Goal: Check status: Check status

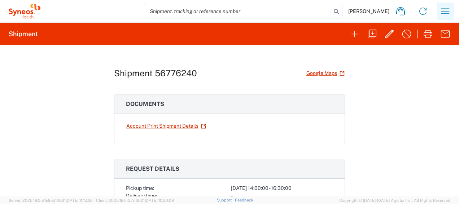
click at [445, 9] on icon "button" at bounding box center [446, 11] width 12 height 12
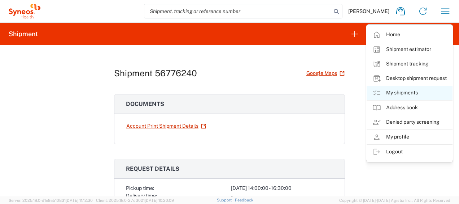
click at [413, 91] on link "My shipments" at bounding box center [410, 93] width 86 height 14
